Goal: Transaction & Acquisition: Subscribe to service/newsletter

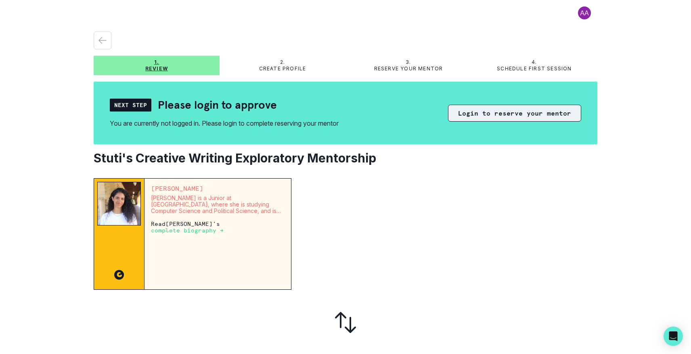
click at [496, 115] on button "Login to reserve your mentor" at bounding box center [514, 113] width 133 height 17
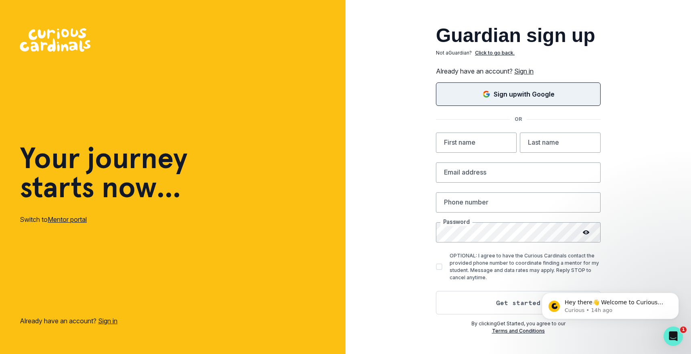
click at [520, 92] on p "Sign up with Google" at bounding box center [524, 94] width 61 height 10
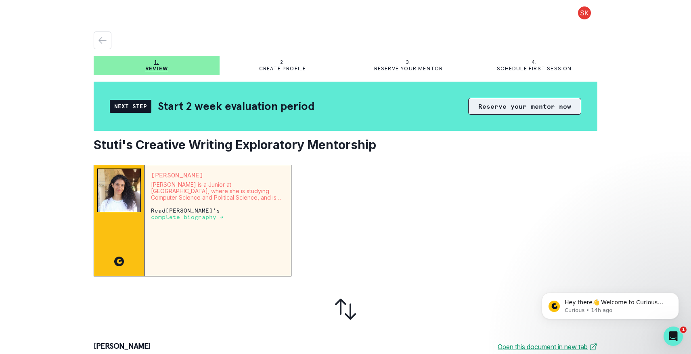
click at [510, 104] on button "Reserve your mentor now" at bounding box center [524, 106] width 113 height 17
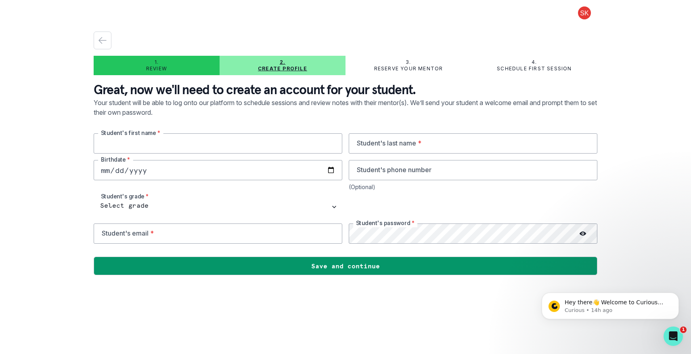
click at [231, 145] on input "text" at bounding box center [218, 143] width 249 height 20
type input "[PERSON_NAME]"
type input "[DATE]"
type input "5108707305"
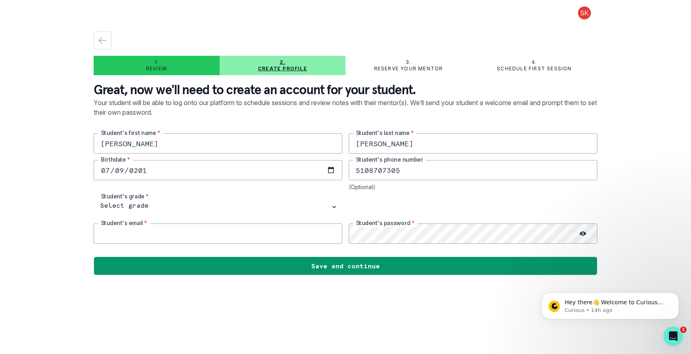
click at [193, 233] on input "email" at bounding box center [218, 233] width 249 height 20
type input "[EMAIL_ADDRESS][DOMAIN_NAME]"
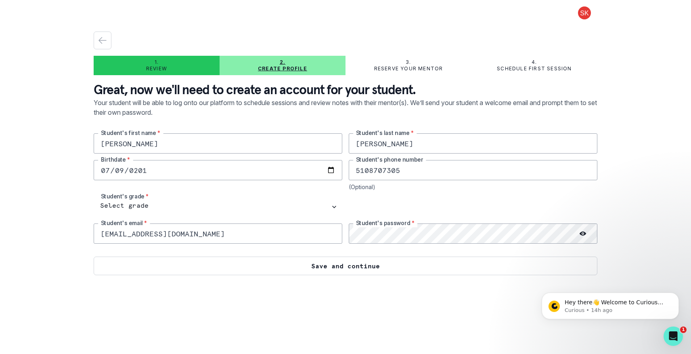
click at [268, 265] on button "Save and continue" at bounding box center [346, 265] width 504 height 19
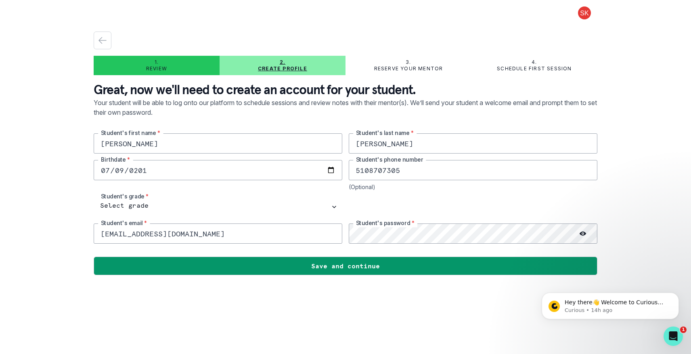
click at [582, 232] on icon at bounding box center [583, 233] width 6 height 6
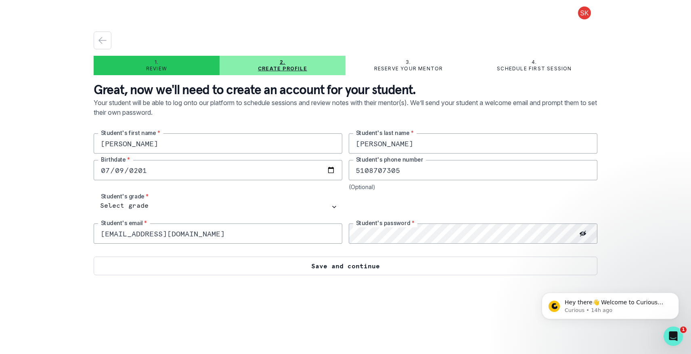
click at [454, 263] on button "Save and continue" at bounding box center [346, 265] width 504 height 19
click at [391, 264] on button "Save and continue" at bounding box center [346, 265] width 504 height 19
click at [366, 268] on button "Save and continue" at bounding box center [346, 265] width 504 height 19
click at [351, 267] on button "Save and continue" at bounding box center [346, 265] width 504 height 19
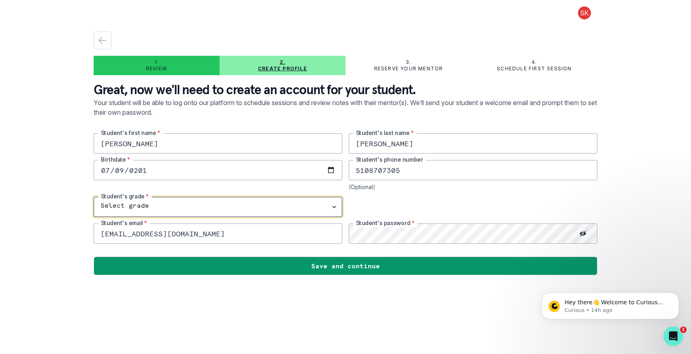
click at [295, 205] on select "Select grade 1st Grade 2nd Grade 3rd Grade 4th Grade 5th Grade 6th Grade 7th Gr…" at bounding box center [218, 207] width 249 height 20
select select "10th Grade"
click at [94, 197] on select "Select grade 1st Grade 2nd Grade 3rd Grade 4th Grade 5th Grade 6th Grade 7th Gr…" at bounding box center [218, 207] width 249 height 20
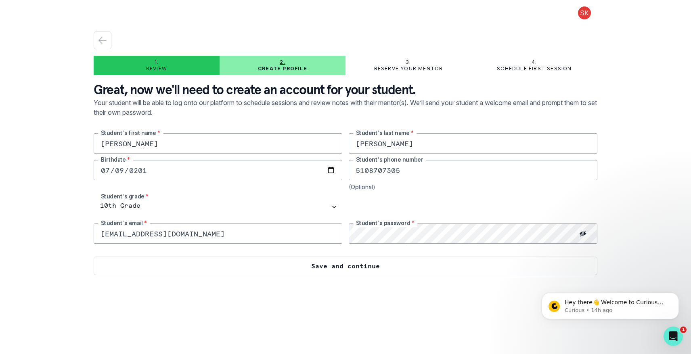
click at [321, 267] on button "Save and continue" at bounding box center [346, 265] width 504 height 19
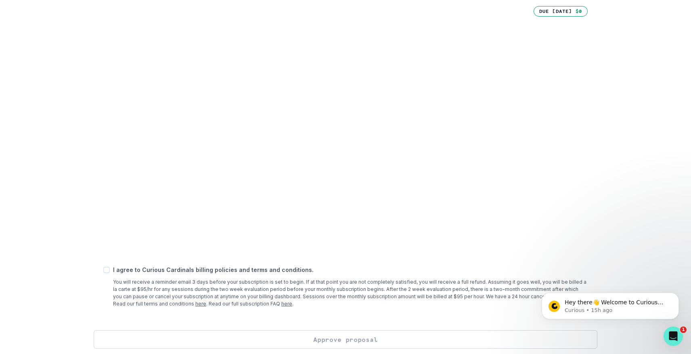
scroll to position [249, 0]
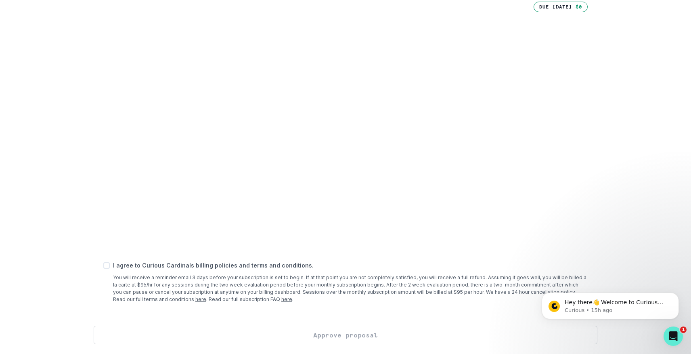
click at [108, 265] on span at bounding box center [106, 265] width 6 height 6
click at [103, 265] on input "checkbox" at bounding box center [103, 265] width 0 height 0
checkbox input "true"
click at [356, 335] on button "Approve proposal" at bounding box center [346, 334] width 504 height 19
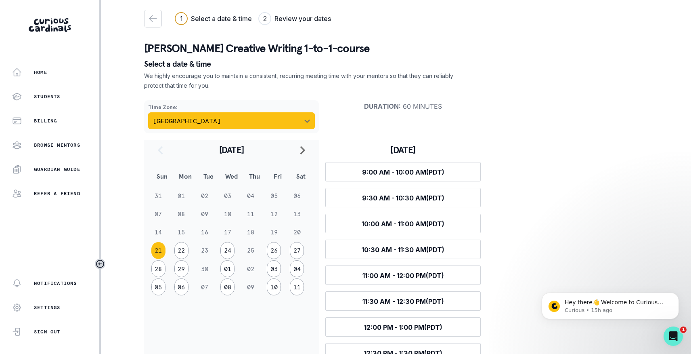
click at [228, 120] on button "[GEOGRAPHIC_DATA]" at bounding box center [231, 120] width 167 height 17
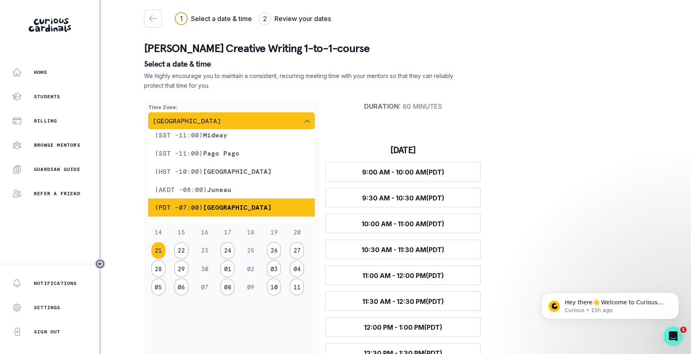
click at [228, 120] on button "[GEOGRAPHIC_DATA]" at bounding box center [231, 120] width 167 height 17
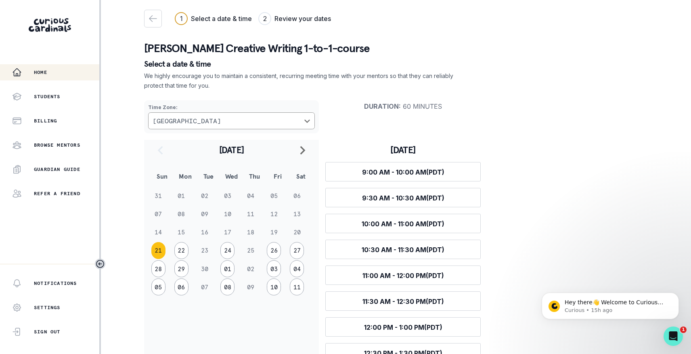
click at [38, 73] on p "Home" at bounding box center [40, 72] width 13 height 6
